Goal: Information Seeking & Learning: Find specific page/section

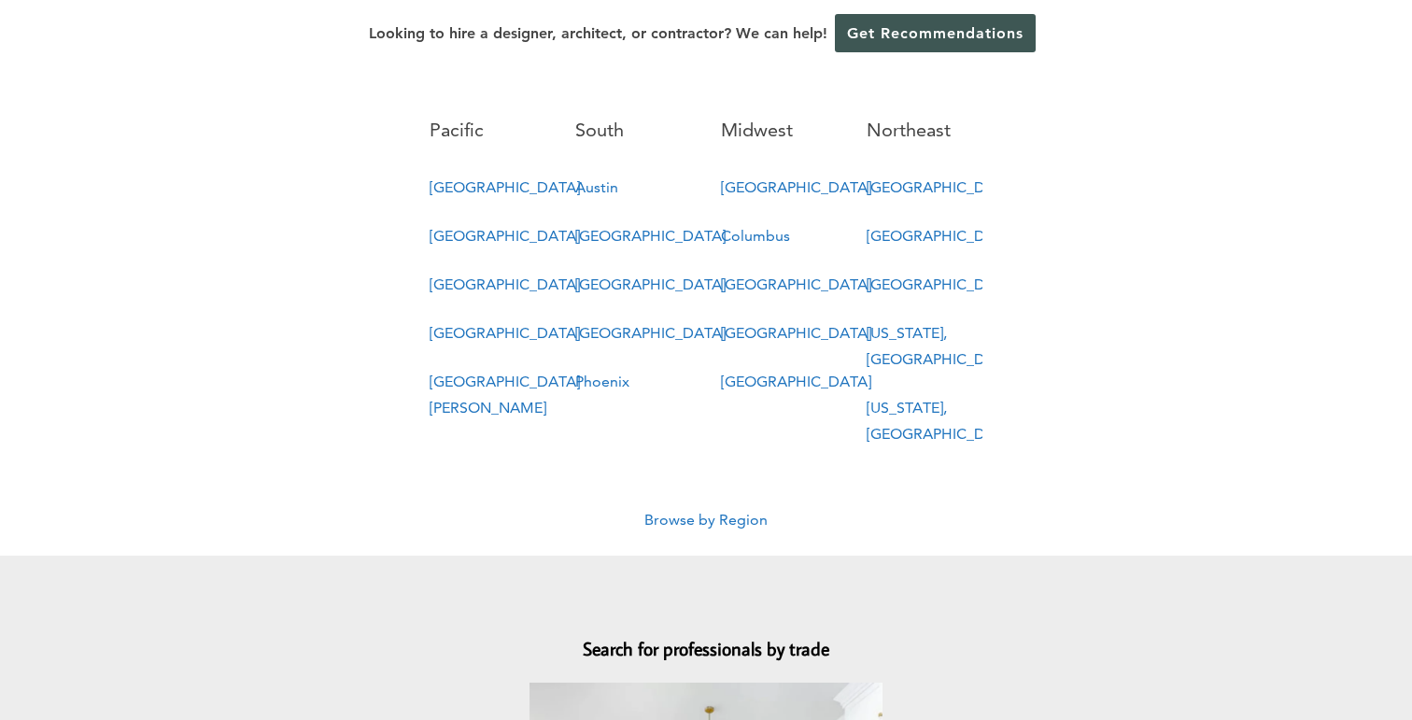
scroll to position [1109, 0]
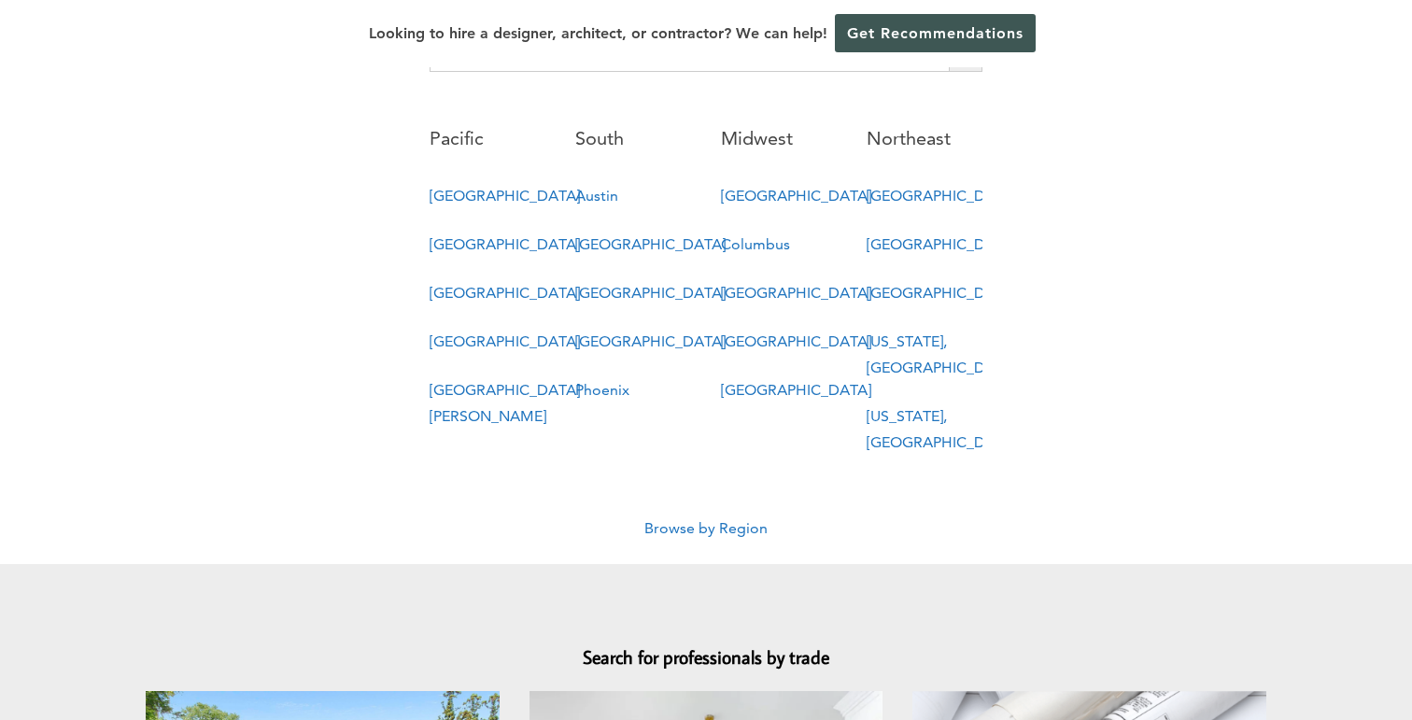
click at [887, 407] on link "New York, NY" at bounding box center [941, 429] width 150 height 44
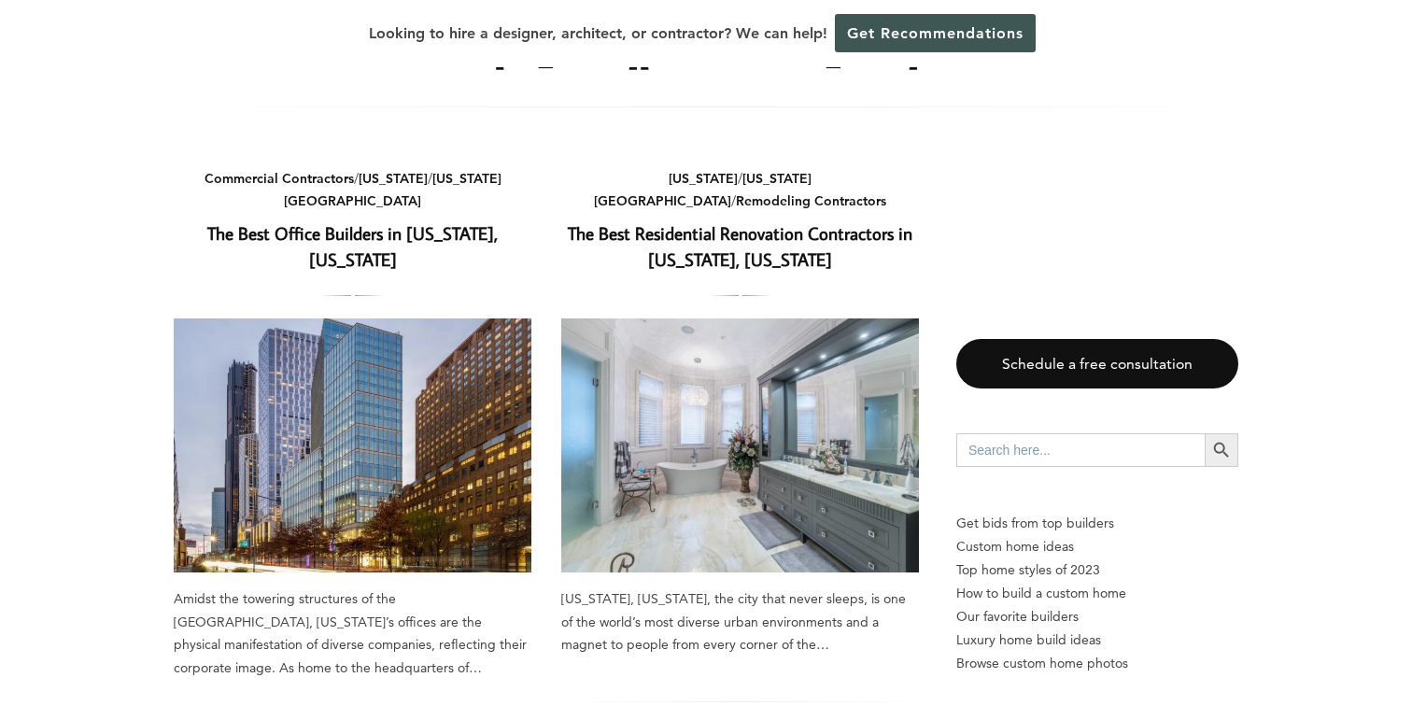
scroll to position [102, 0]
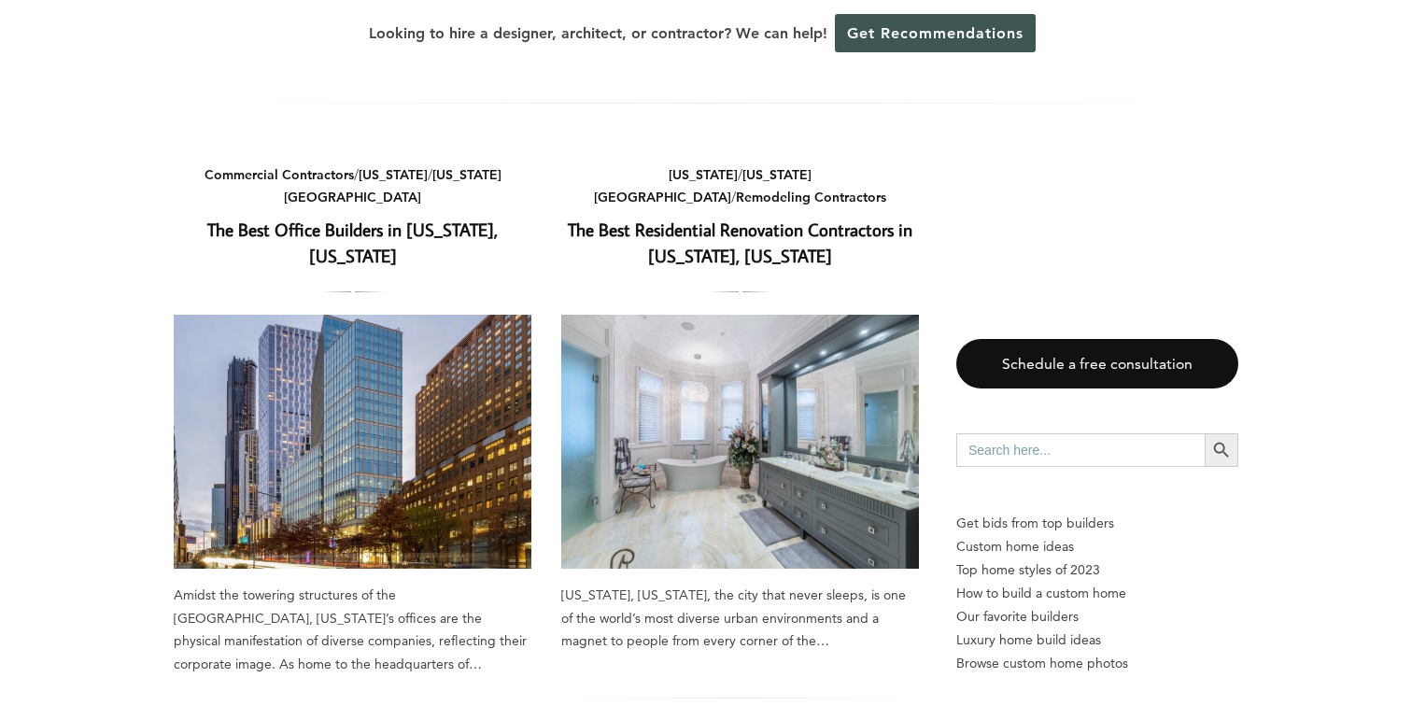
click at [701, 219] on h2 "The Best Residential Renovation Contractors in New York, New York" at bounding box center [740, 244] width 358 height 54
click at [696, 234] on link "The Best Residential Renovation Contractors in New York, New York" at bounding box center [740, 243] width 345 height 50
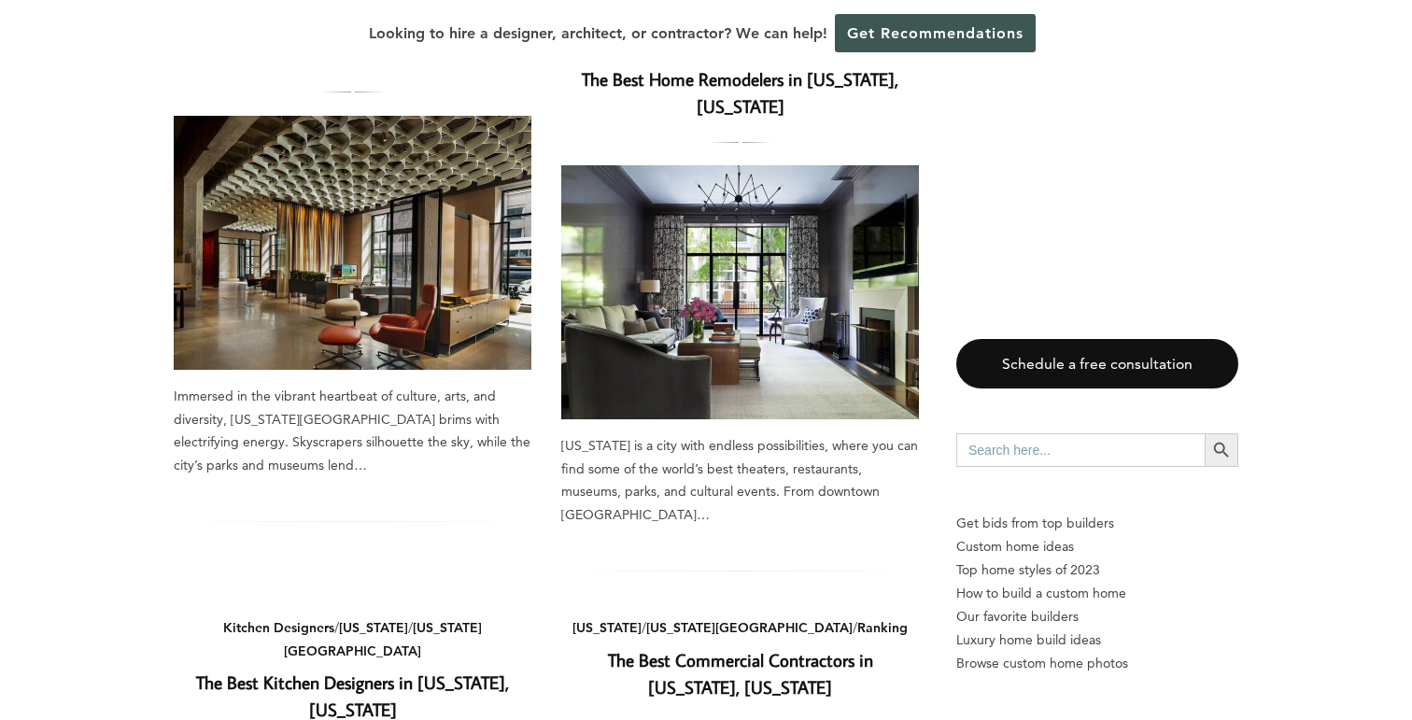
scroll to position [995, 0]
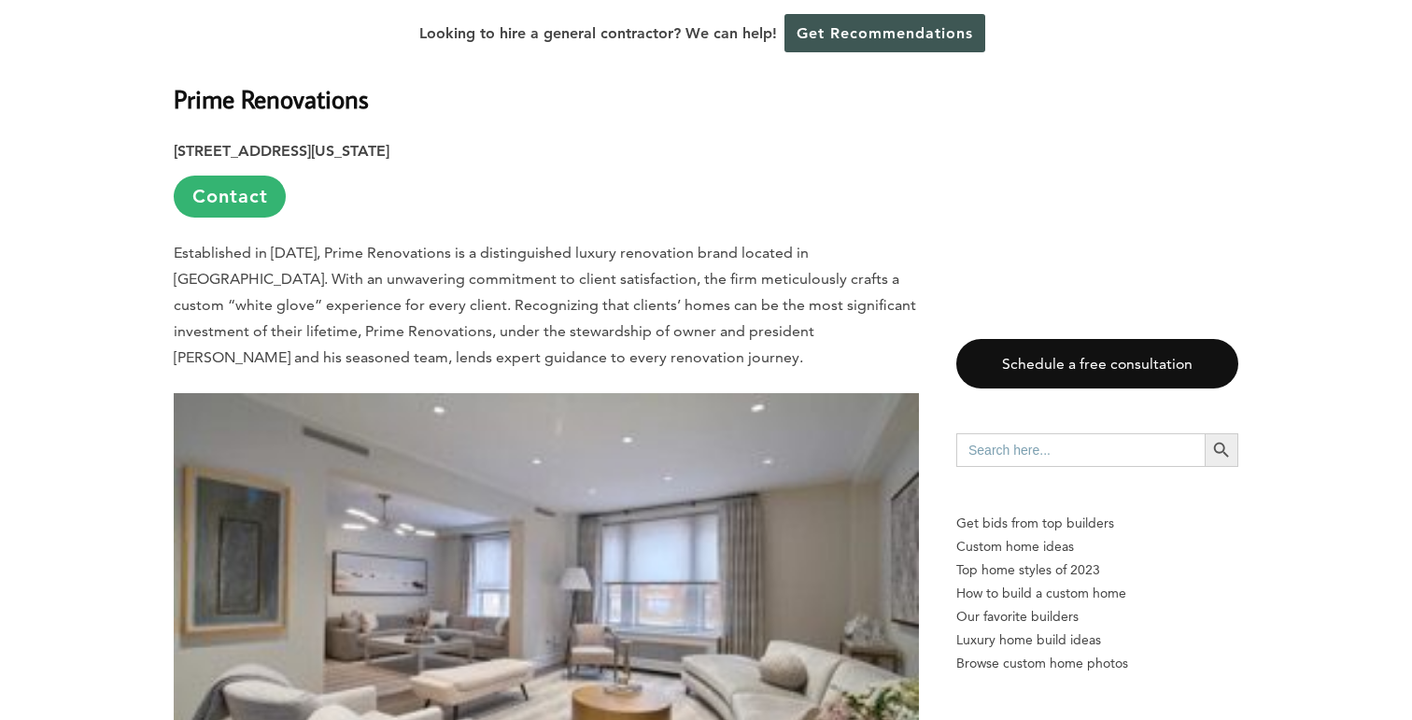
scroll to position [2415, 0]
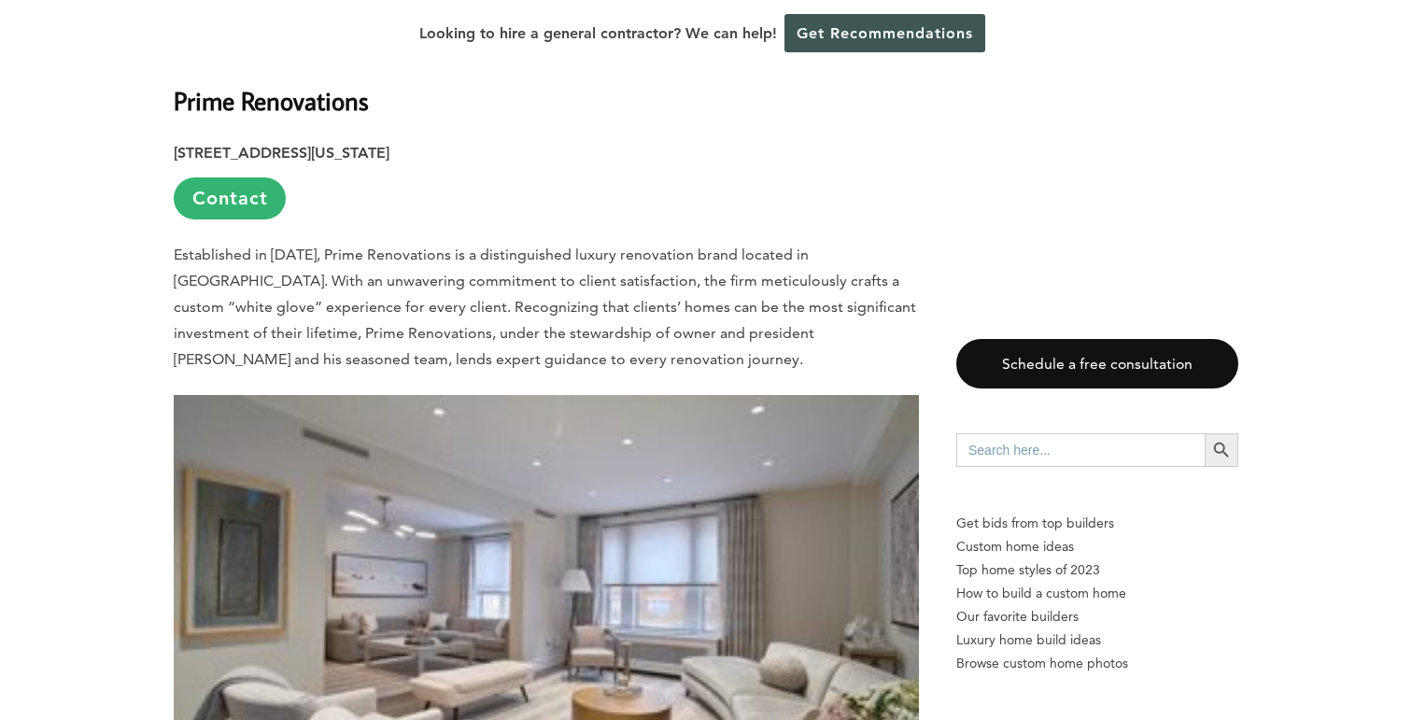
click at [344, 92] on strong "Prime Renovations" at bounding box center [271, 100] width 195 height 33
copy div "Prime Renovations"
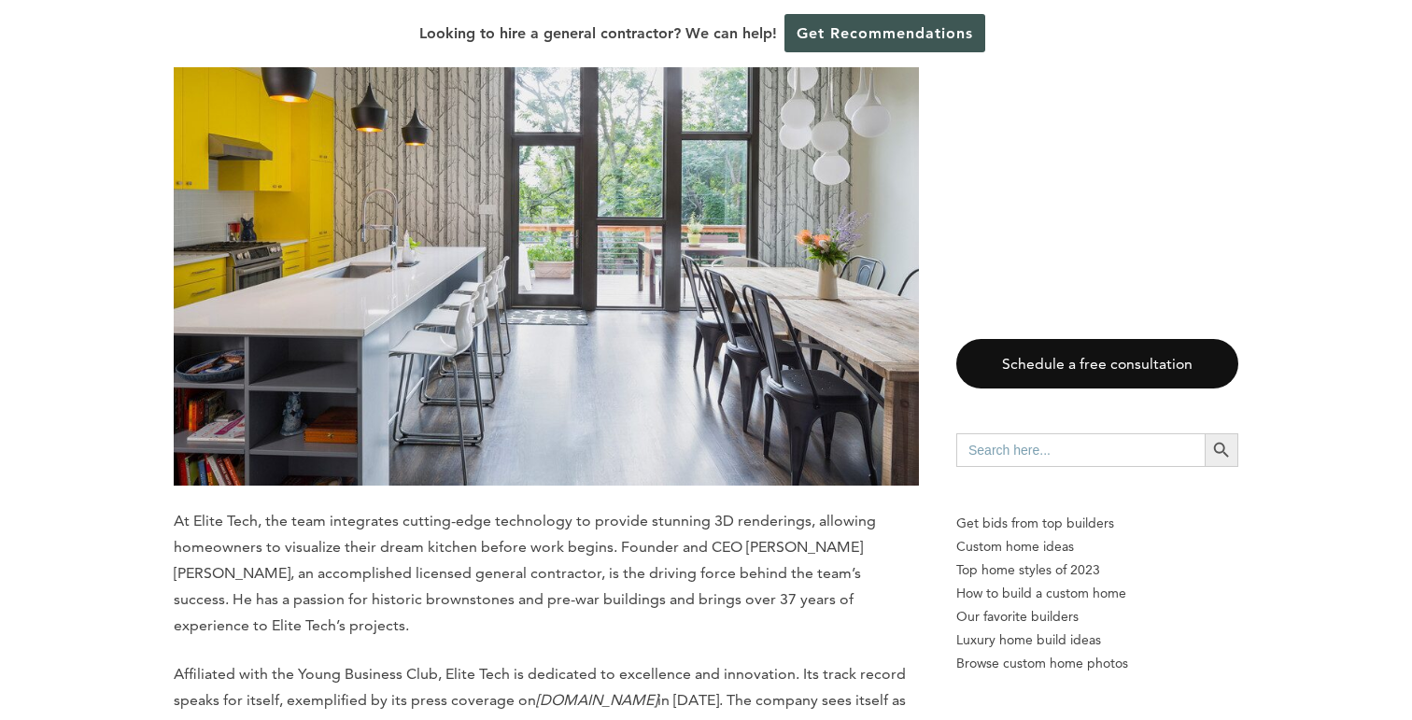
scroll to position [4372, 0]
